Goal: Task Accomplishment & Management: Complete application form

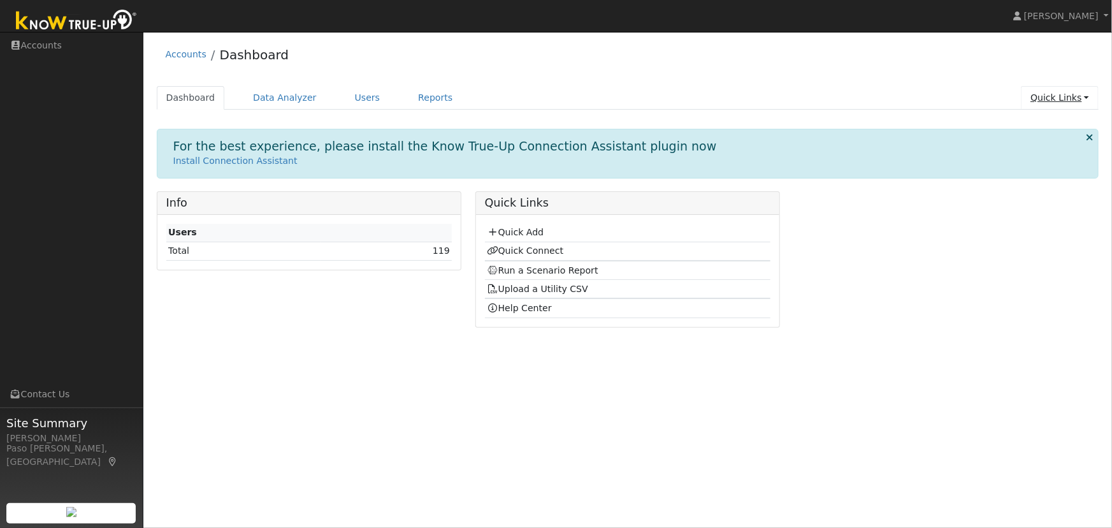
click at [1075, 96] on link "Quick Links" at bounding box center [1060, 98] width 78 height 24
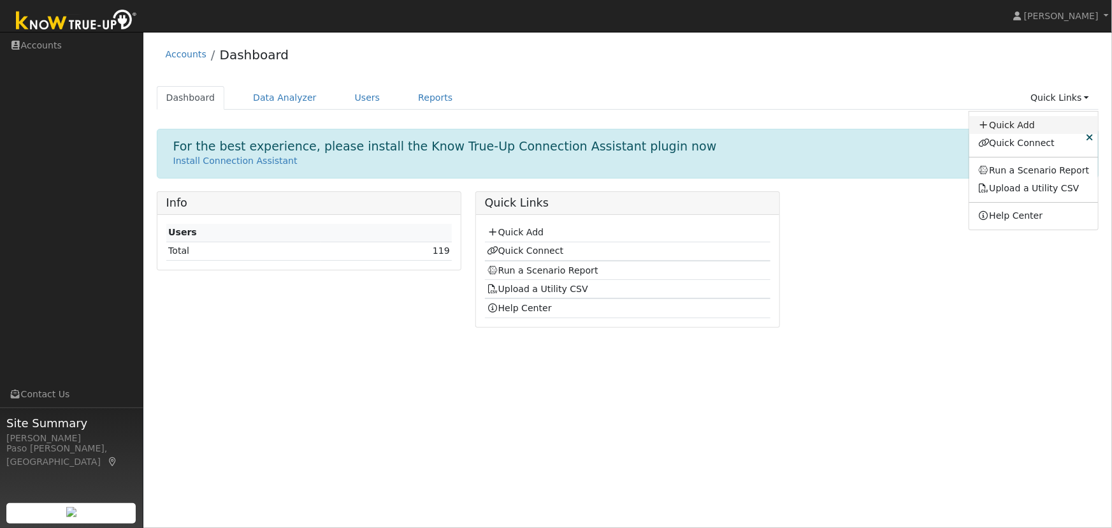
click at [1023, 129] on link "Quick Add" at bounding box center [1033, 125] width 129 height 18
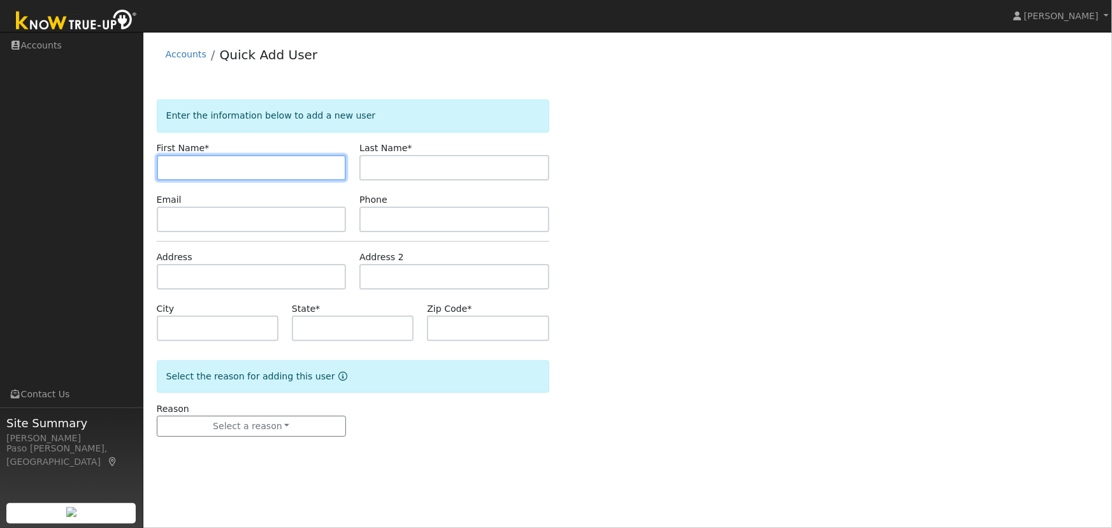
click at [239, 169] on input "text" at bounding box center [252, 167] width 190 height 25
paste input "Charles Baldonado"
drag, startPoint x: 202, startPoint y: 163, endPoint x: 243, endPoint y: 166, distance: 40.9
click at [243, 166] on input "Charles Baldonado" at bounding box center [252, 167] width 190 height 25
type input "Charles"
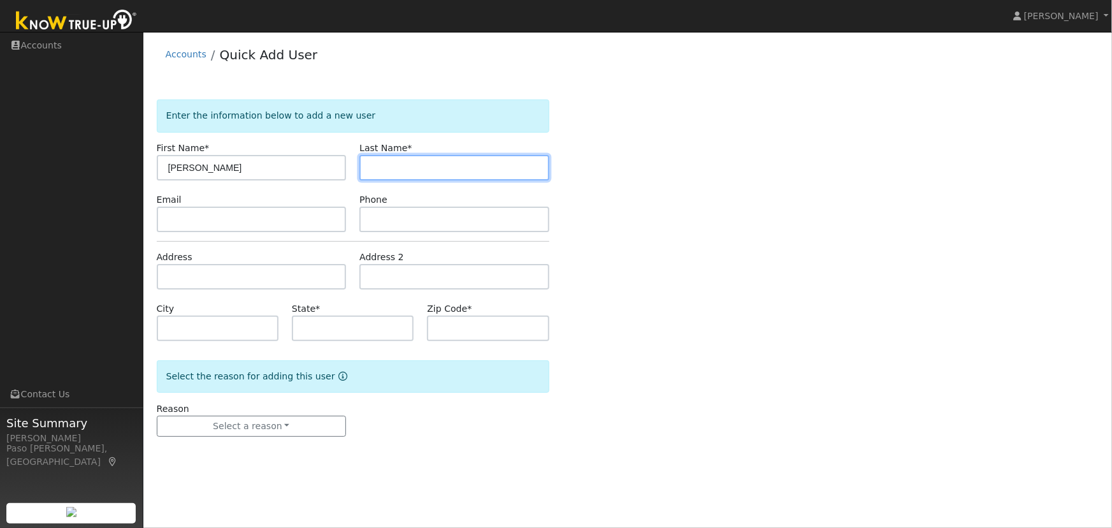
click at [414, 173] on input "text" at bounding box center [454, 167] width 190 height 25
paste input "Baldonado"
type input "Baldonado"
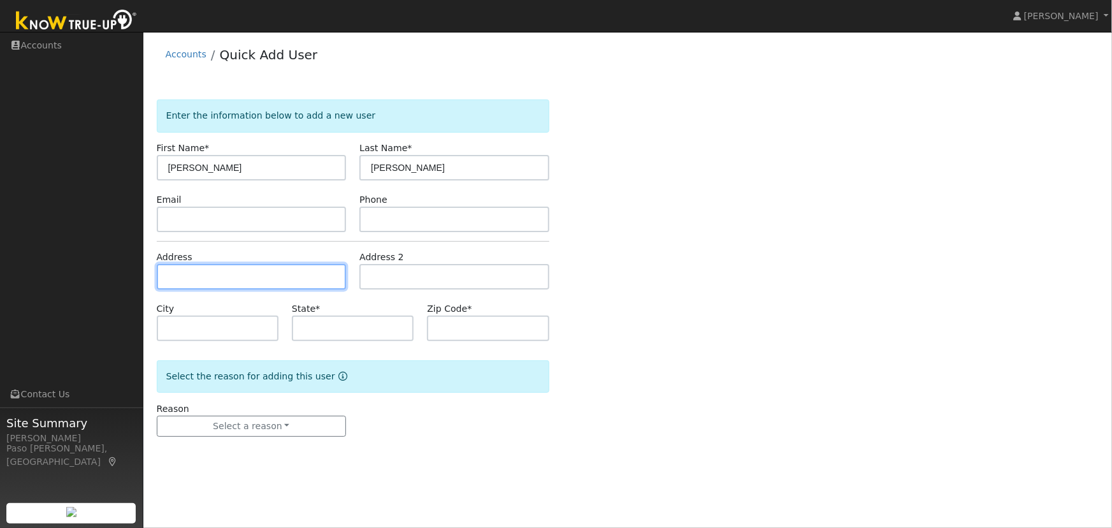
click at [188, 276] on input "text" at bounding box center [252, 276] width 190 height 25
paste input "80 9th Street, Cayucos, California 93430"
type input "80 9th Street"
type input "Cayucos"
type input "CA"
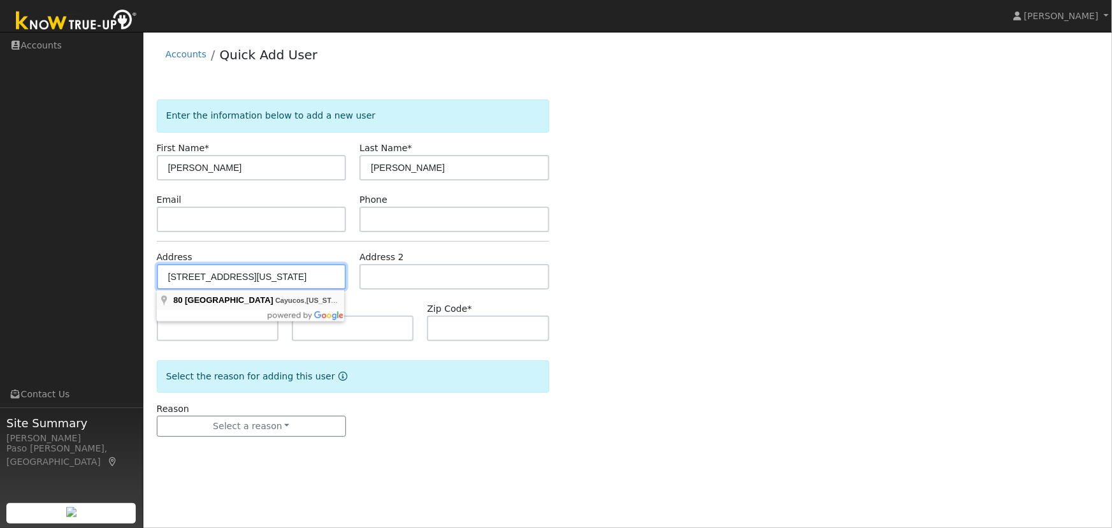
type input "93430"
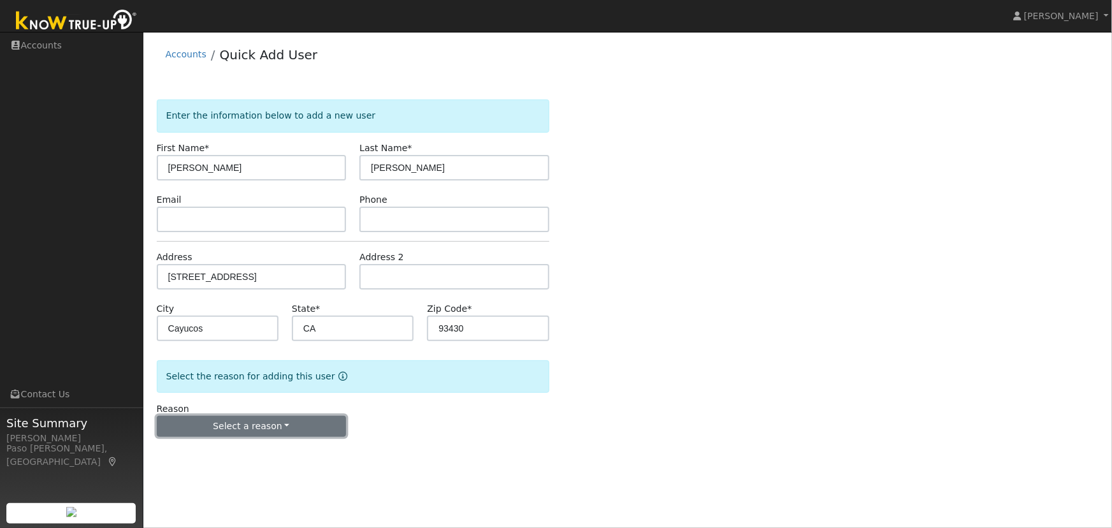
click at [273, 427] on button "Select a reason" at bounding box center [252, 427] width 190 height 22
click at [210, 451] on link "New lead" at bounding box center [227, 452] width 141 height 18
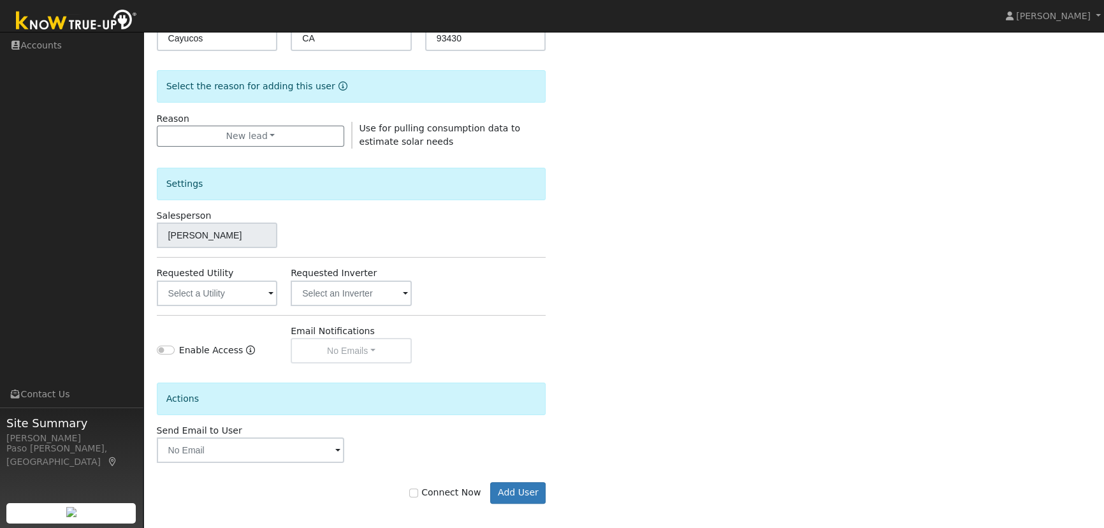
scroll to position [296, 0]
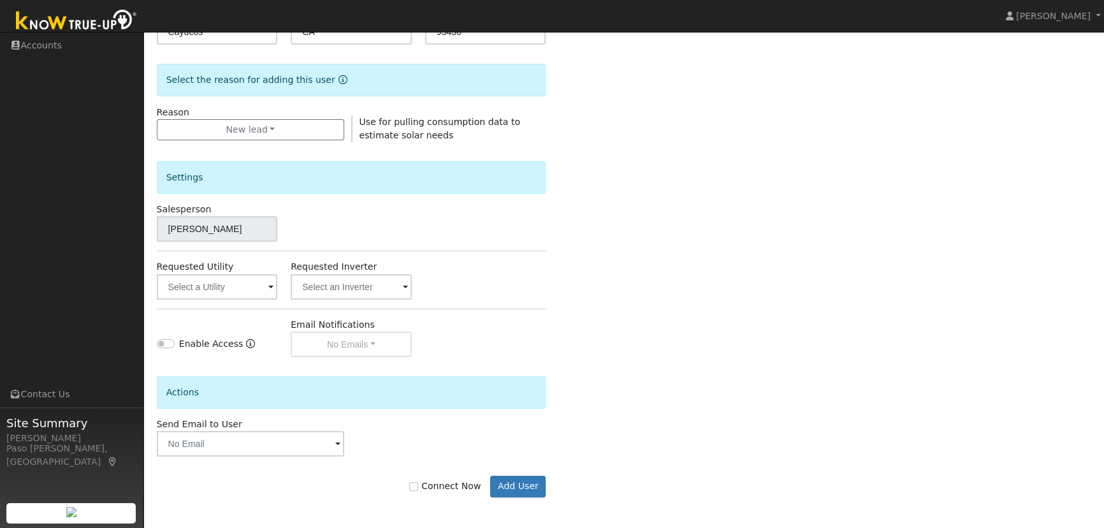
click at [428, 485] on label "Connect Now" at bounding box center [444, 485] width 71 height 13
click at [418, 485] on input "Connect Now" at bounding box center [413, 486] width 9 height 9
checkbox input "true"
click at [221, 280] on input "text" at bounding box center [217, 286] width 121 height 25
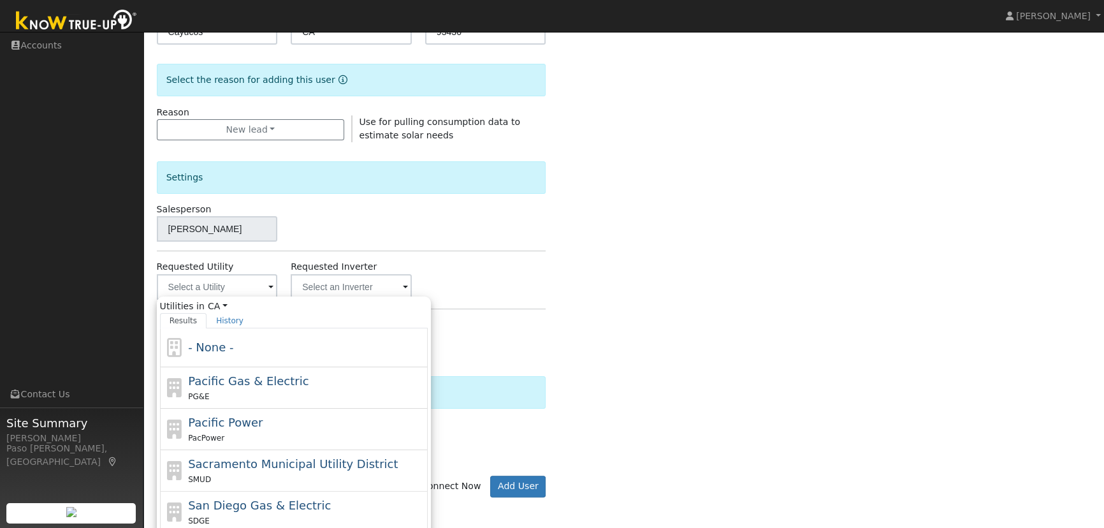
drag, startPoint x: 229, startPoint y: 374, endPoint x: 252, endPoint y: 375, distance: 22.3
click at [235, 374] on span "Pacific Gas & Electric" at bounding box center [248, 380] width 120 height 13
type input "Pacific Gas & Electric"
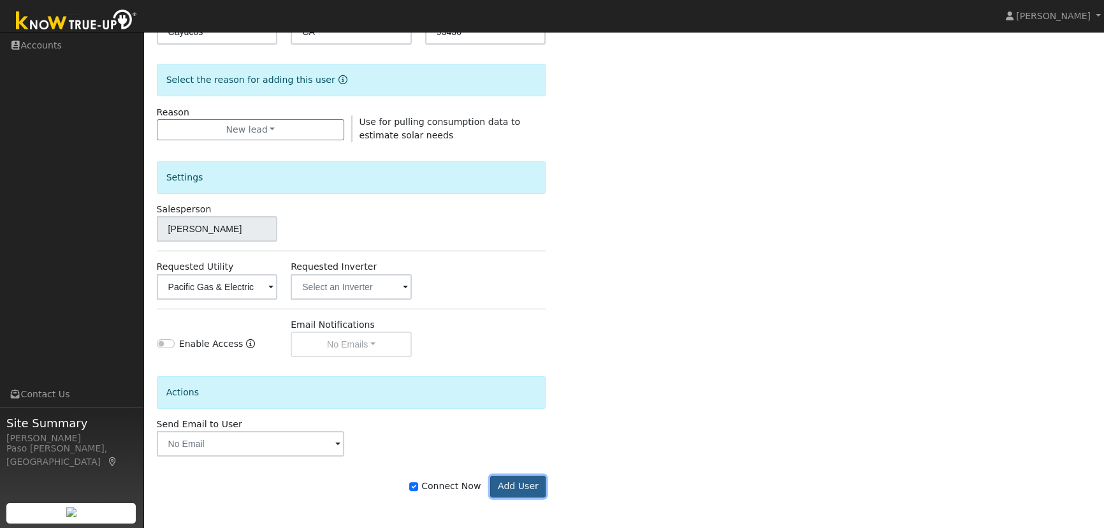
click at [511, 484] on button "Add User" at bounding box center [517, 486] width 55 height 22
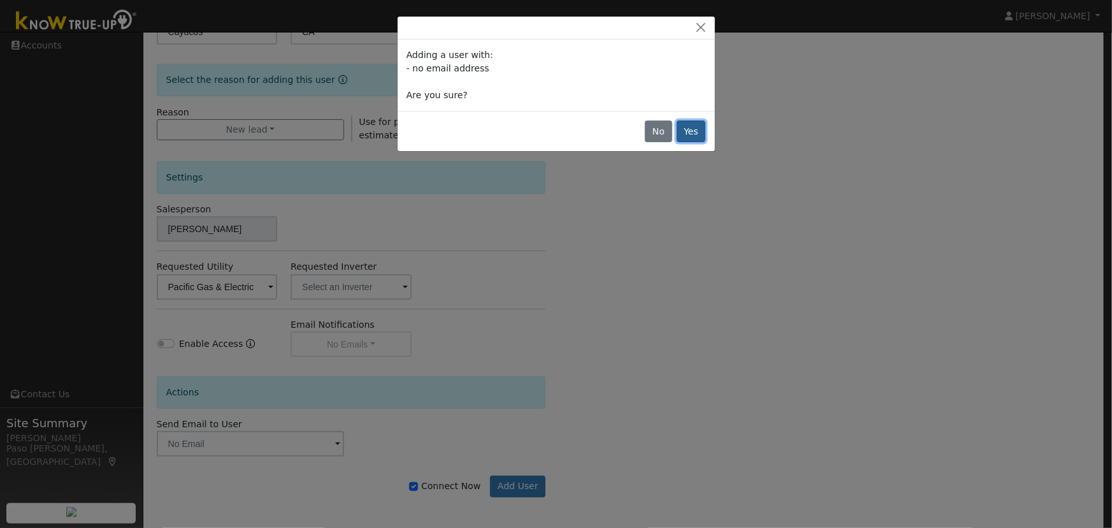
click at [690, 128] on button "Yes" at bounding box center [691, 131] width 29 height 22
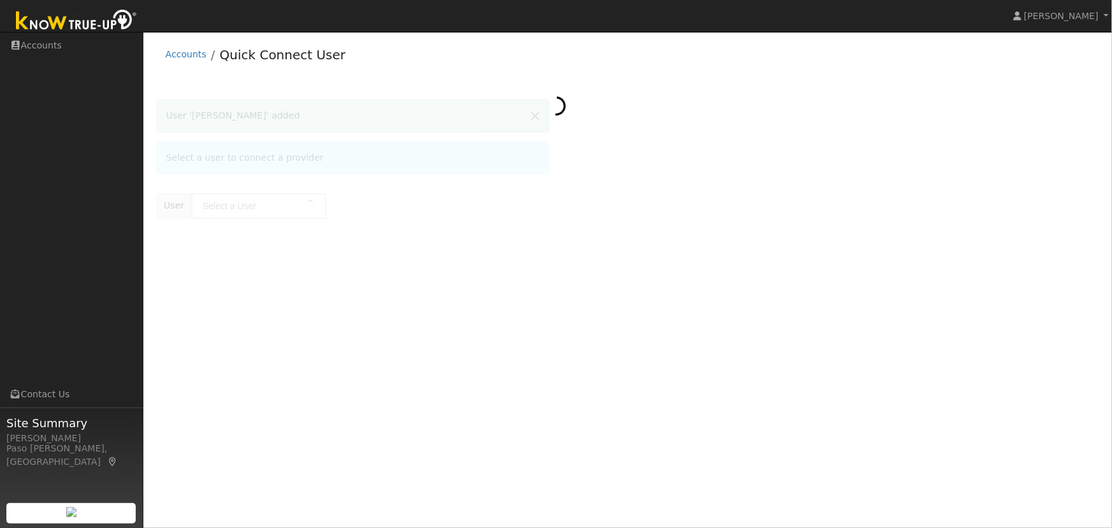
type input "[PERSON_NAME]"
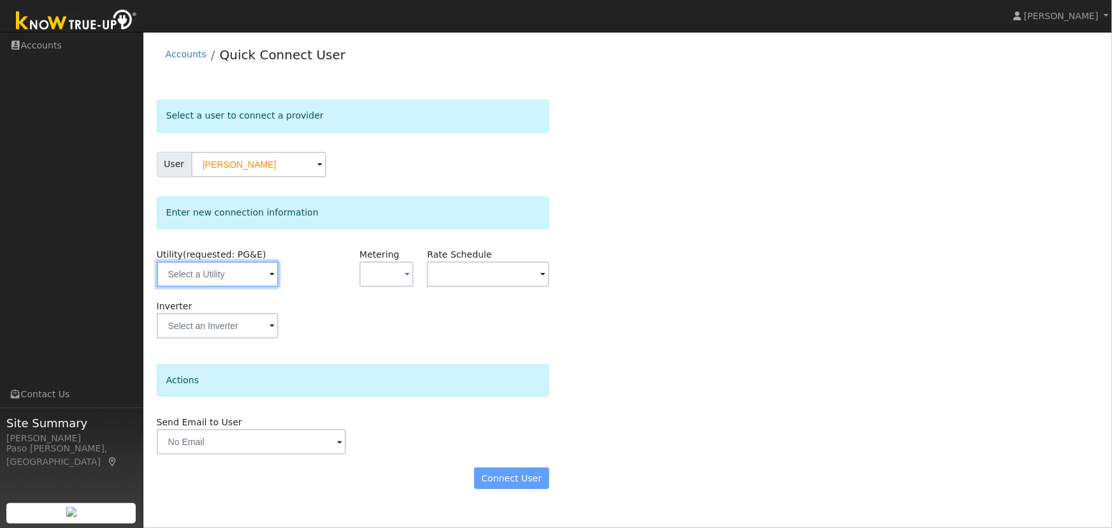
click at [249, 279] on input "text" at bounding box center [218, 273] width 122 height 25
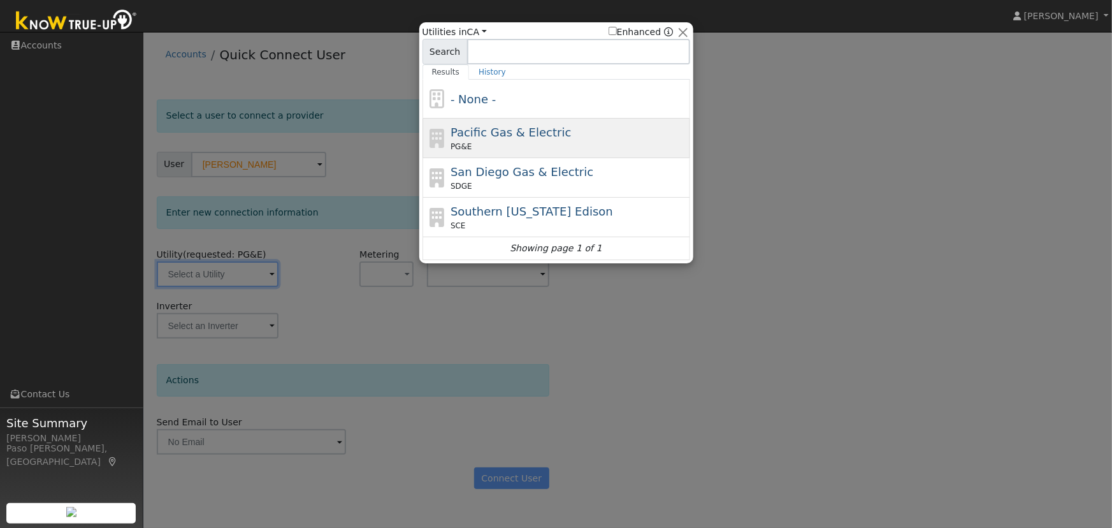
click at [474, 139] on span "Pacific Gas & Electric" at bounding box center [511, 132] width 120 height 13
type input "PG&E"
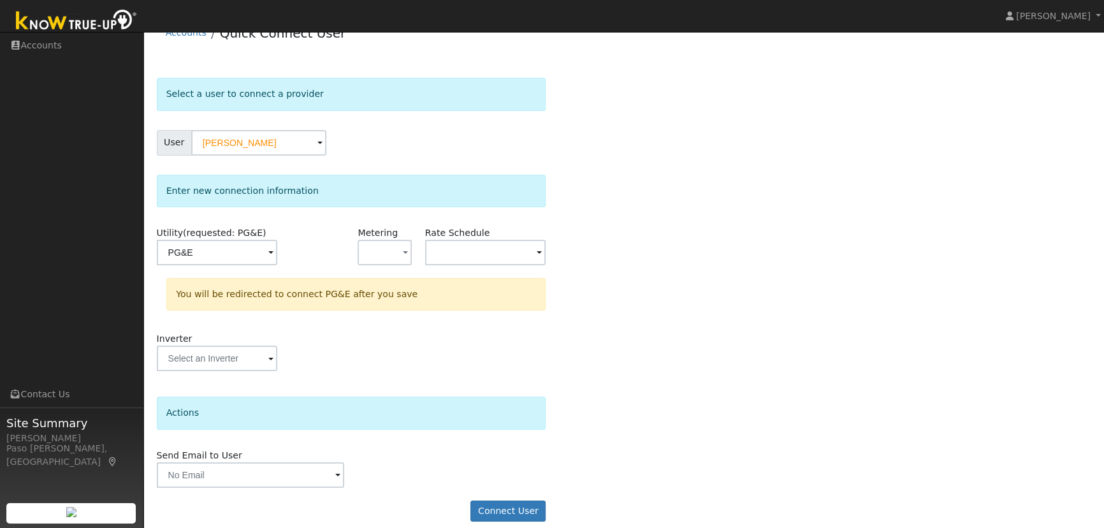
scroll to position [34, 0]
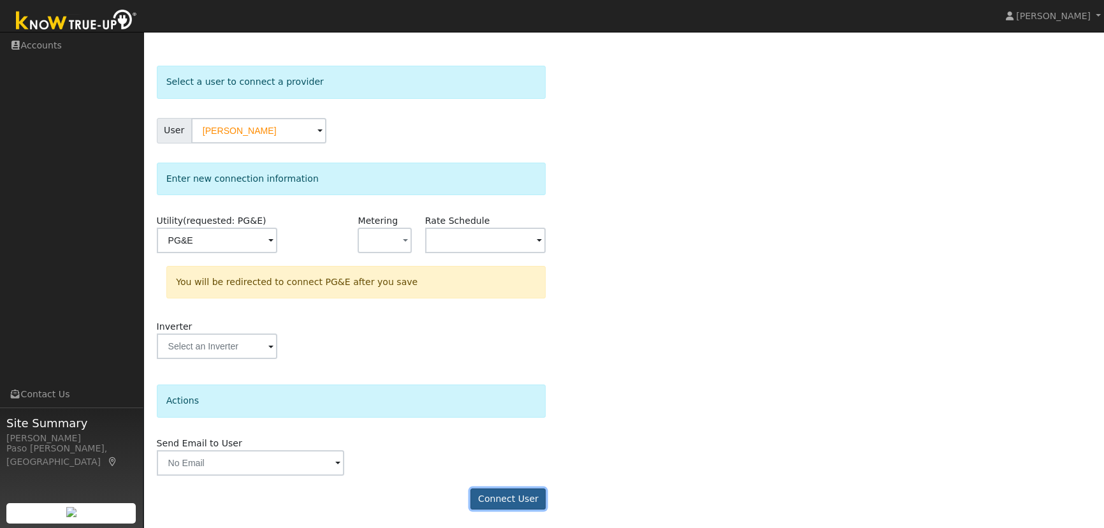
click at [521, 500] on button "Connect User" at bounding box center [507, 499] width 75 height 22
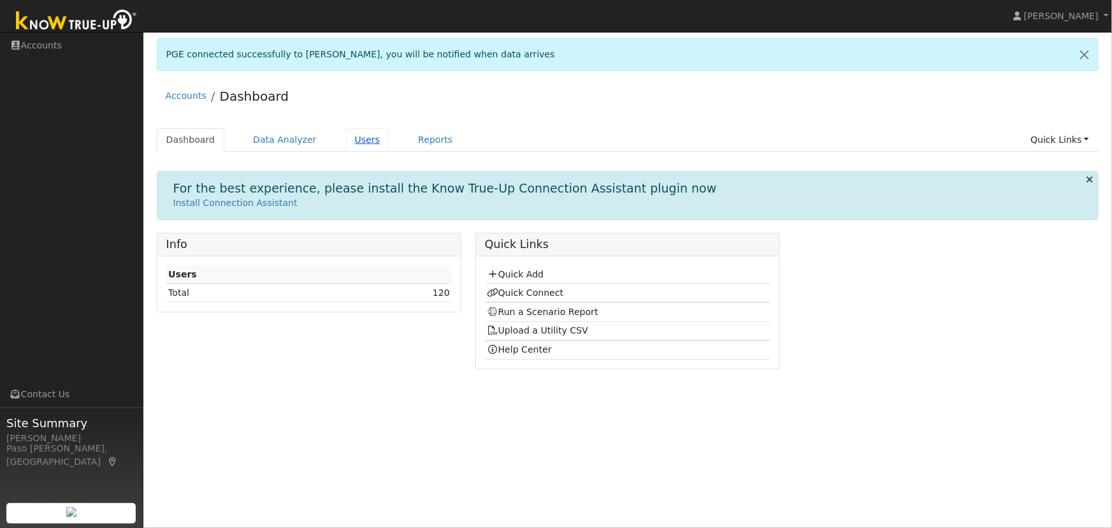
click at [350, 142] on link "Users" at bounding box center [367, 140] width 45 height 24
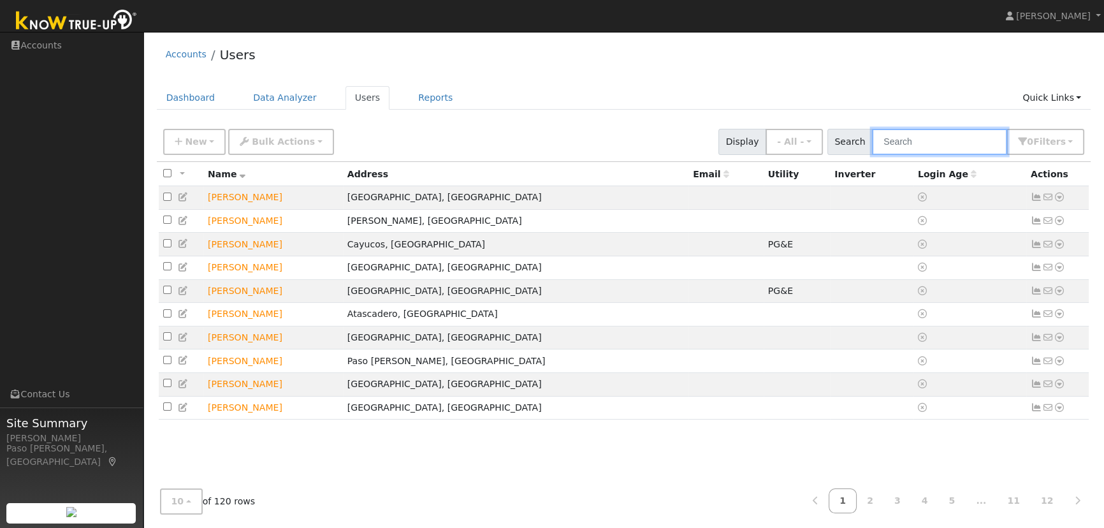
click at [945, 145] on input "text" at bounding box center [939, 142] width 135 height 26
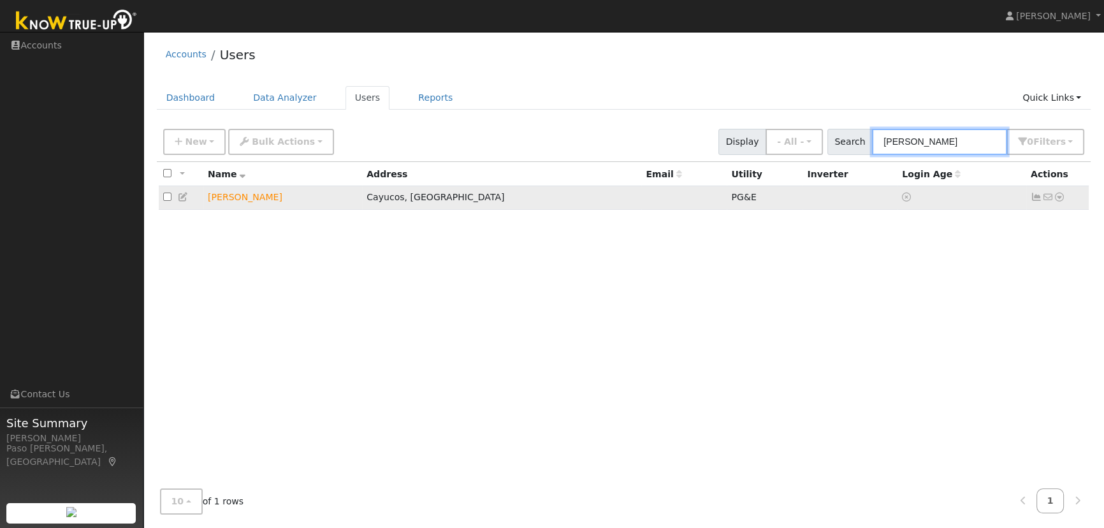
type input "baldon"
click at [1059, 197] on icon at bounding box center [1059, 196] width 11 height 9
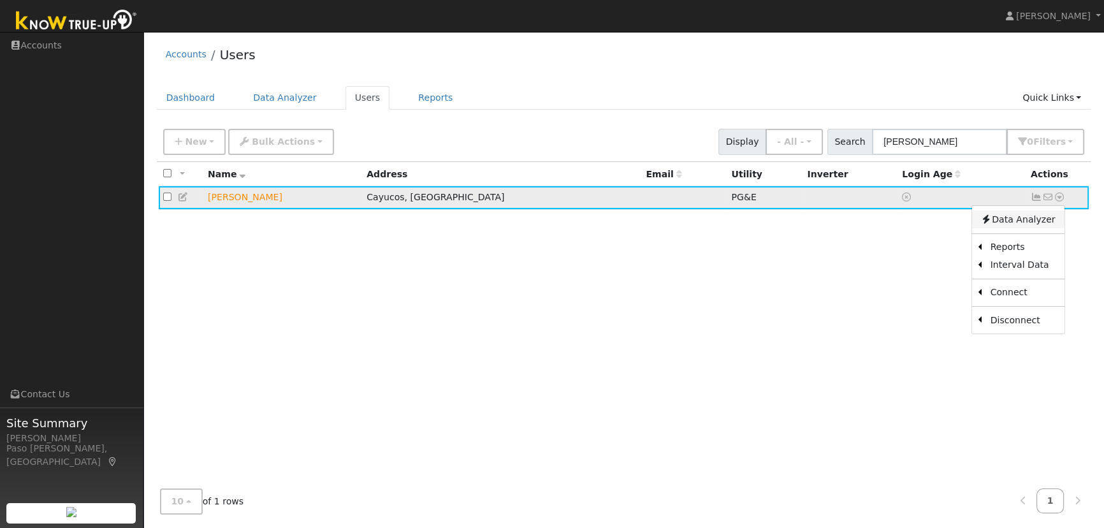
click at [1041, 223] on link "Data Analyzer" at bounding box center [1017, 219] width 92 height 18
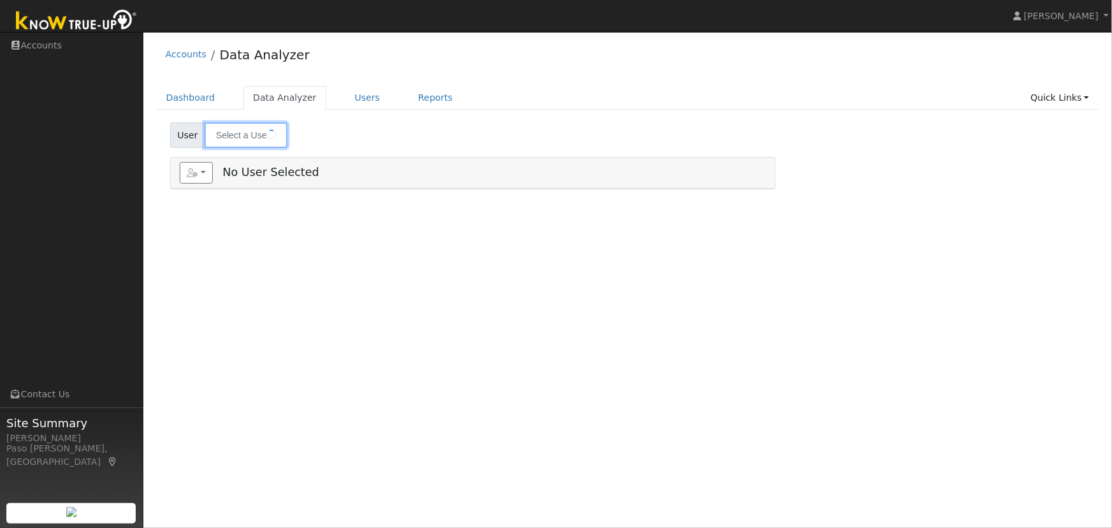
type input "[PERSON_NAME]"
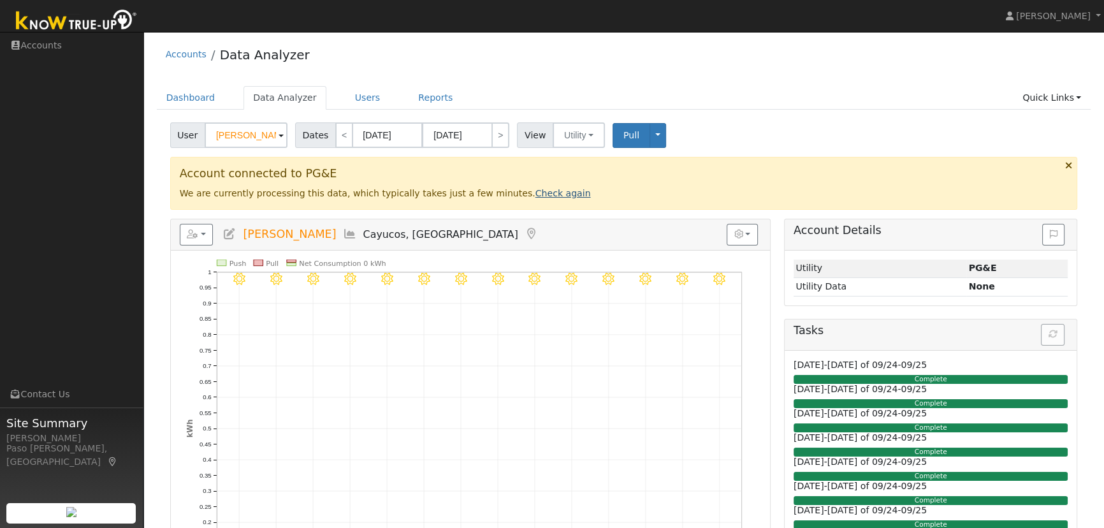
click at [535, 194] on link "Check again" at bounding box center [562, 193] width 55 height 10
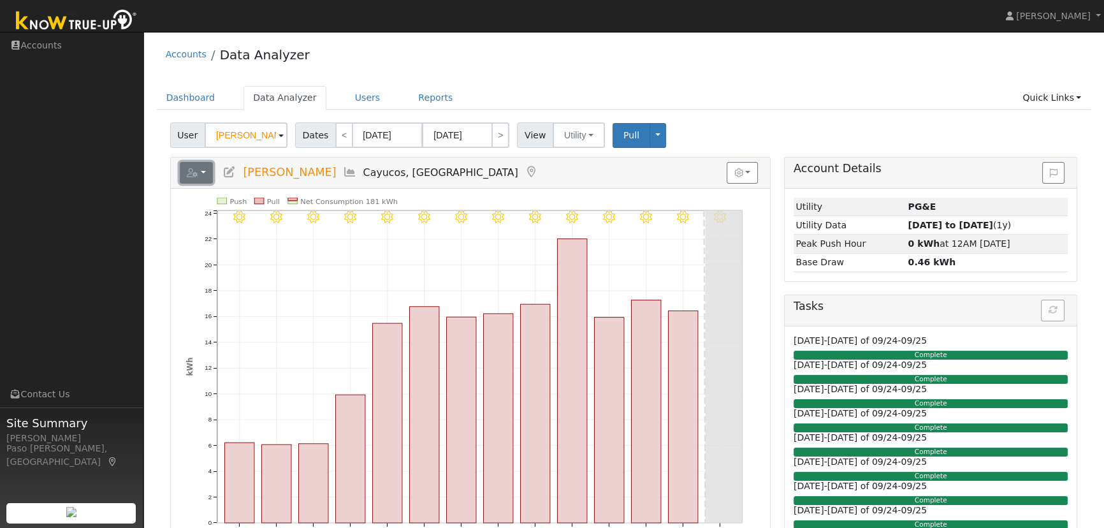
click at [197, 166] on button "button" at bounding box center [197, 173] width 34 height 22
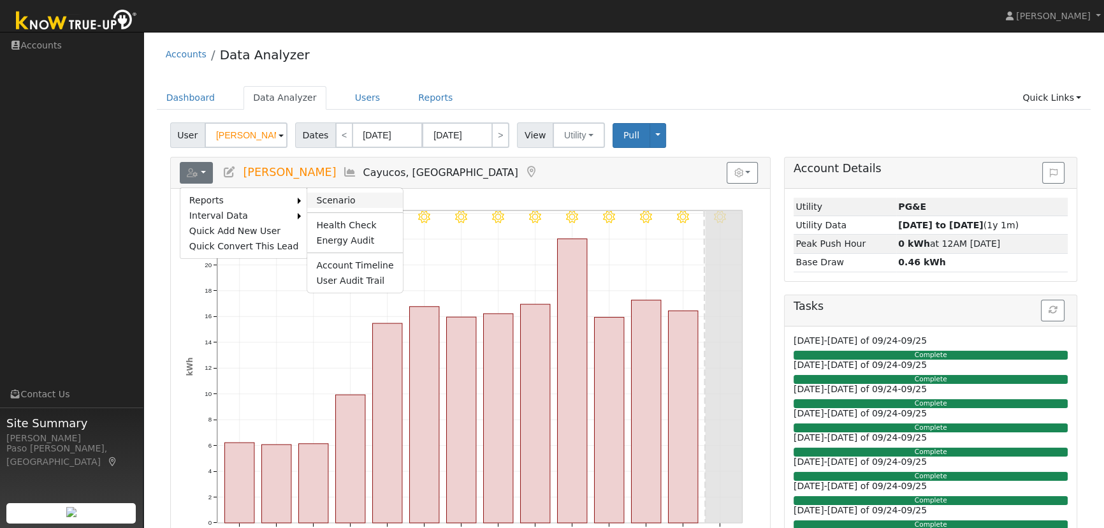
click at [346, 195] on link "Scenario" at bounding box center [354, 199] width 95 height 15
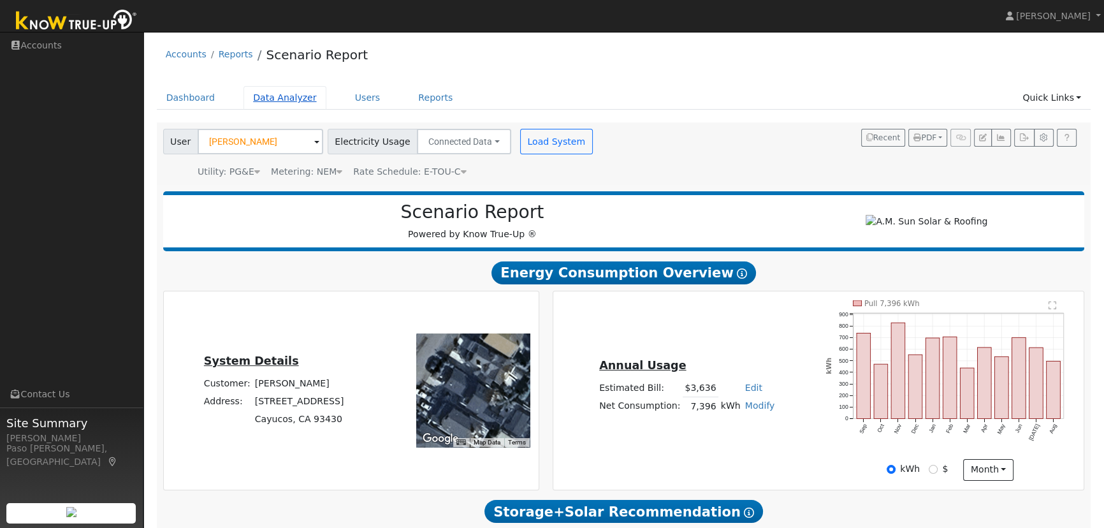
click at [280, 96] on link "Data Analyzer" at bounding box center [284, 98] width 83 height 24
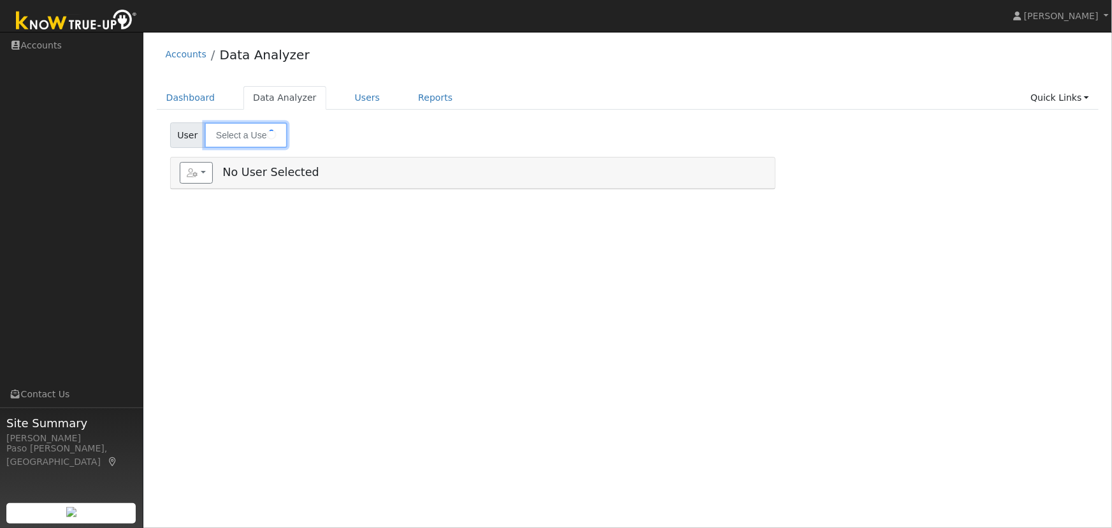
type input "[PERSON_NAME]"
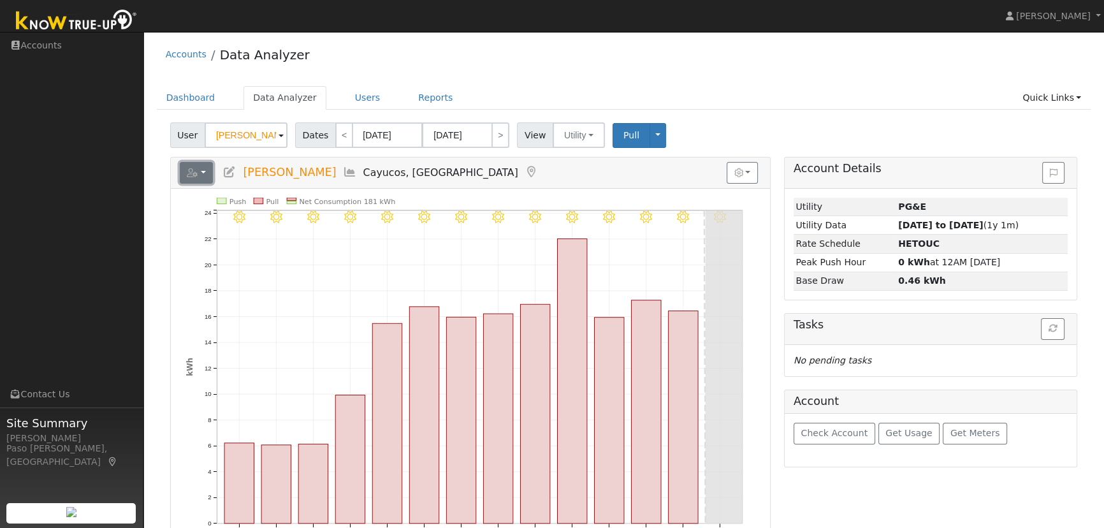
click at [202, 173] on button "button" at bounding box center [197, 173] width 34 height 22
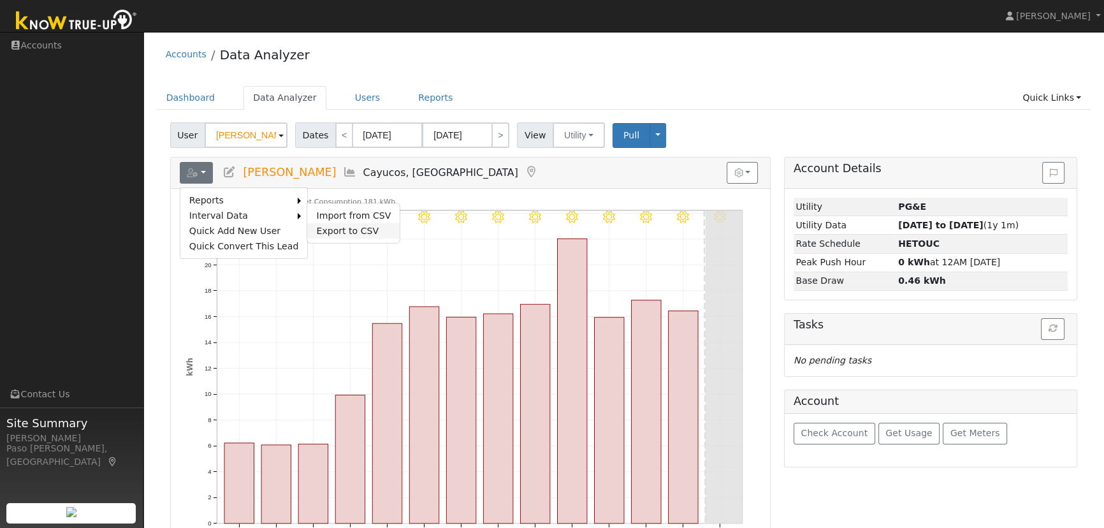
click at [347, 228] on link "Export to CSV" at bounding box center [353, 230] width 92 height 15
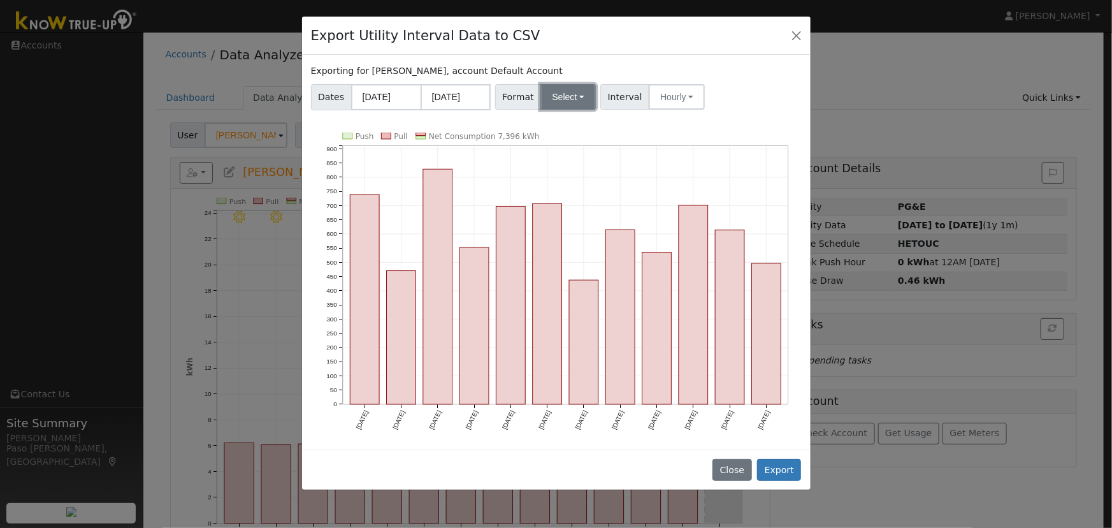
click at [563, 94] on button "Select" at bounding box center [568, 96] width 55 height 25
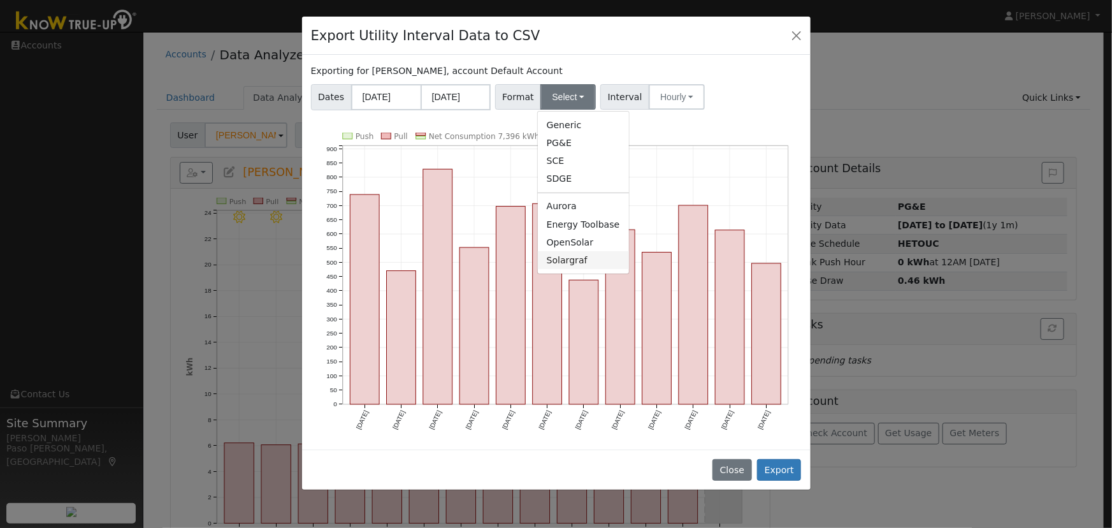
click at [569, 260] on link "Solargraf" at bounding box center [583, 260] width 91 height 18
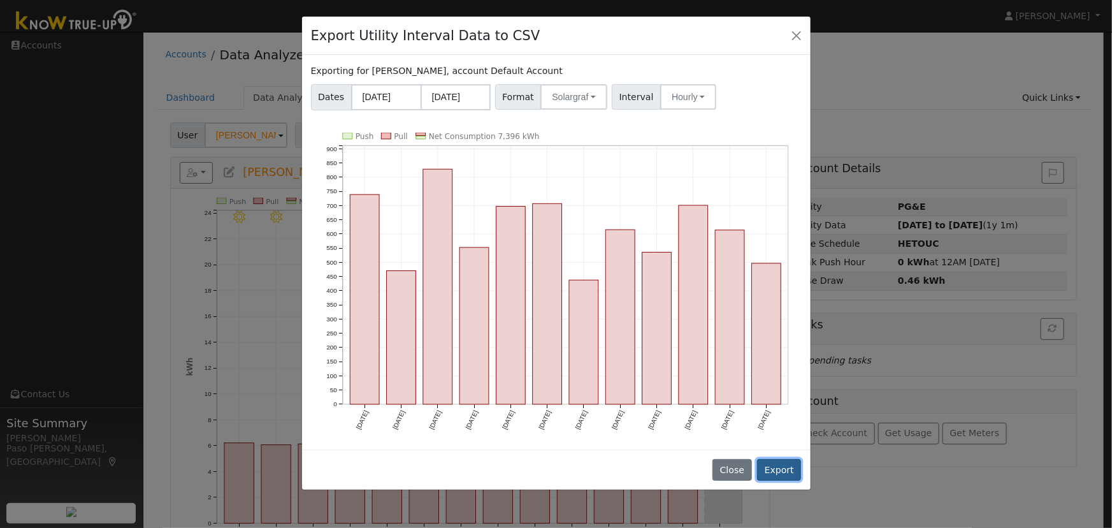
click at [779, 462] on button "Export" at bounding box center [779, 470] width 44 height 22
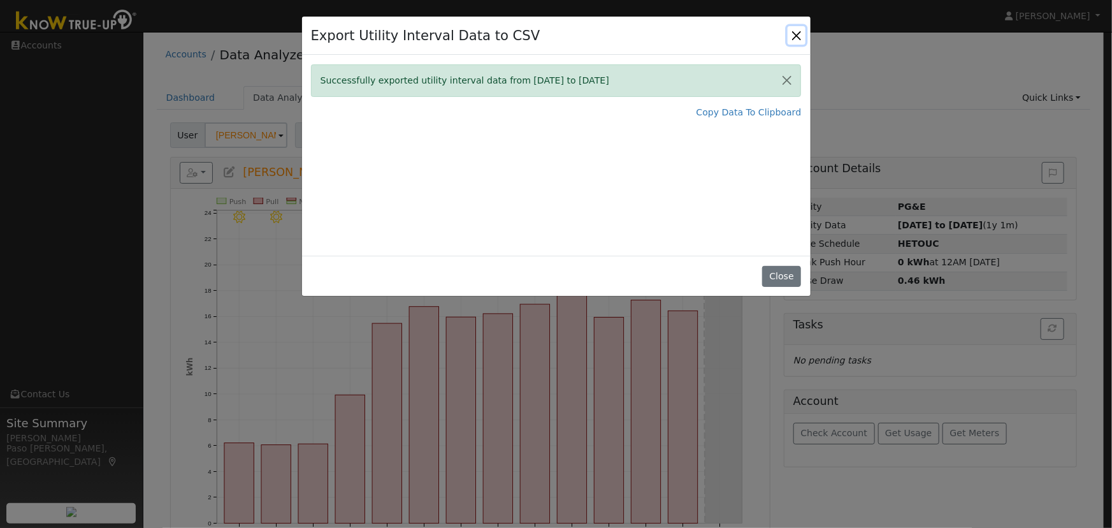
click at [792, 31] on button "Close" at bounding box center [797, 35] width 18 height 18
